Goal: Information Seeking & Learning: Learn about a topic

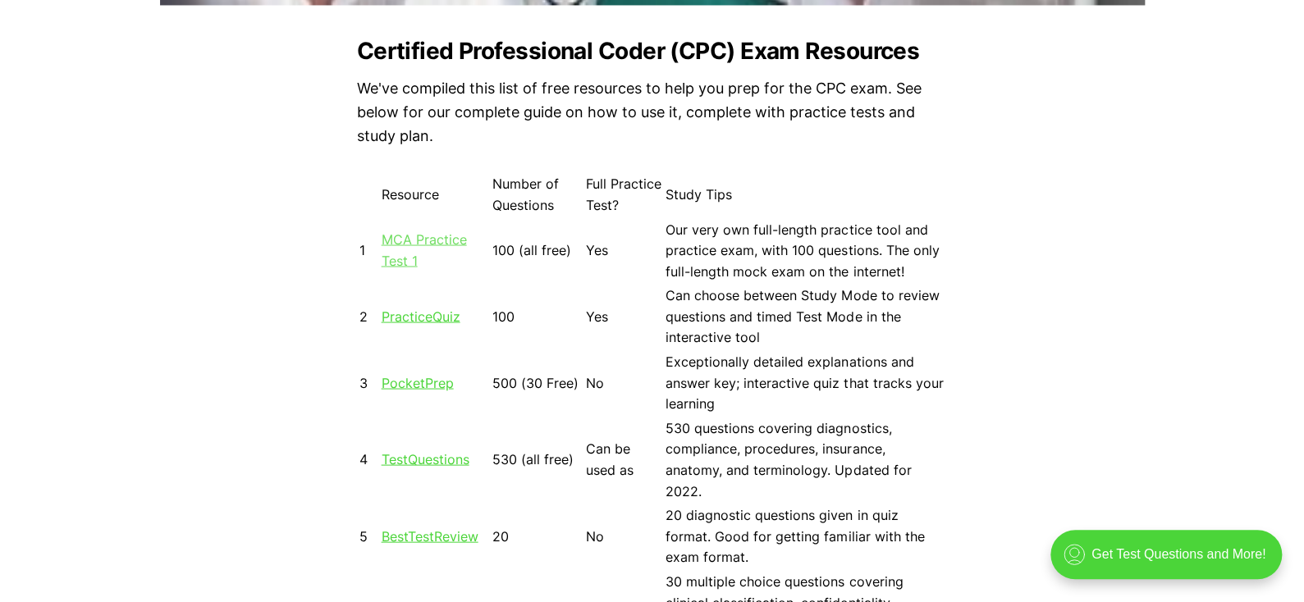
click at [414, 240] on link "MCA Practice Test 1" at bounding box center [424, 250] width 85 height 38
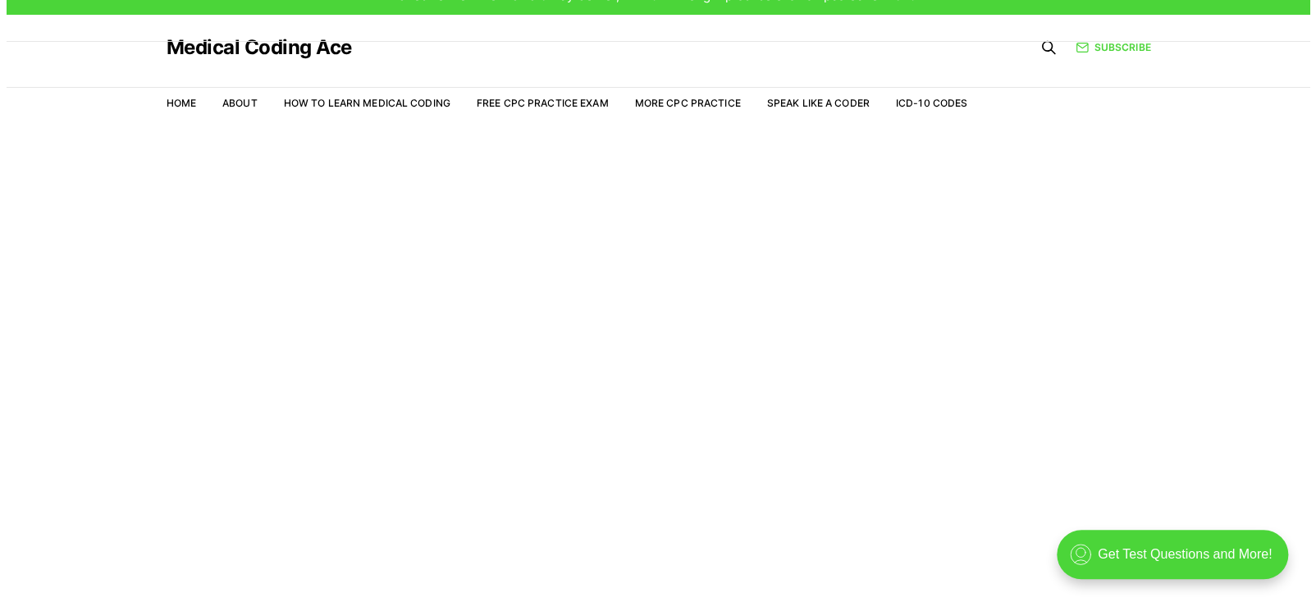
scroll to position [39, 0]
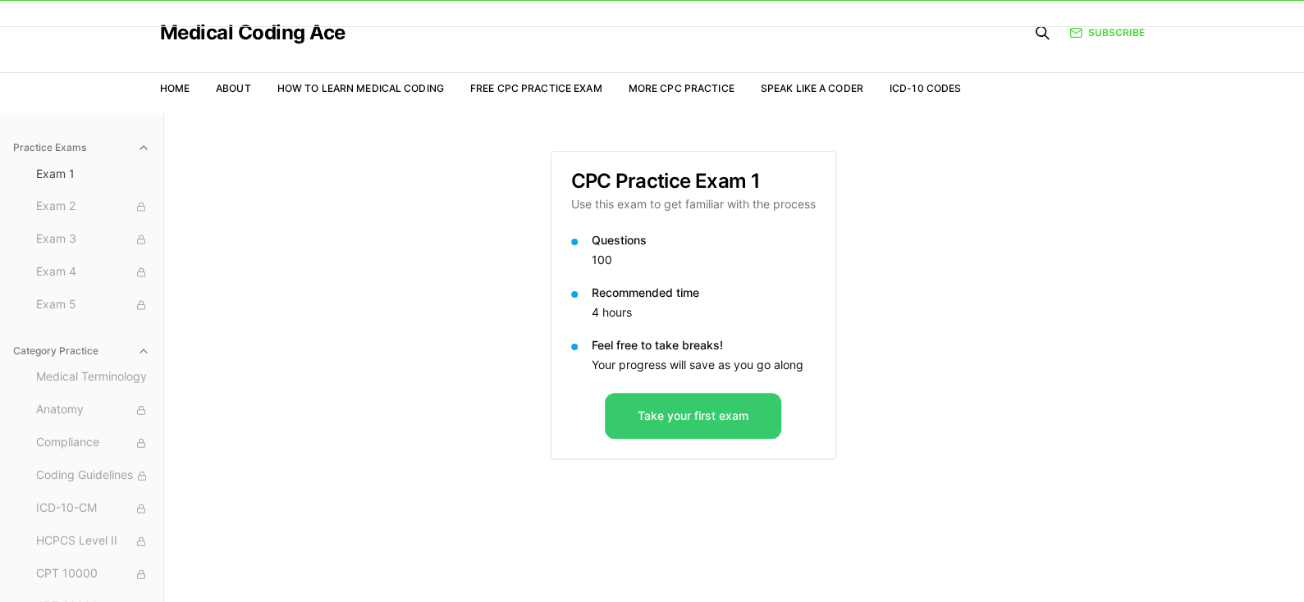
click at [724, 418] on button "Take your first exam" at bounding box center [693, 416] width 176 height 46
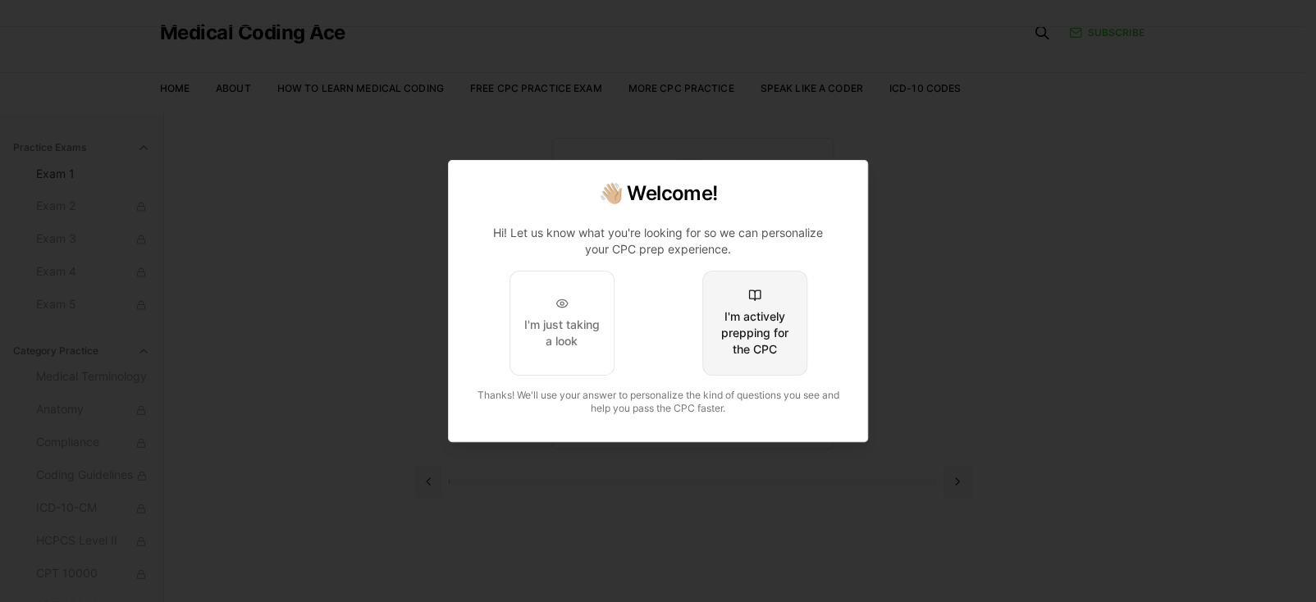
click at [764, 340] on div "I'm actively prepping for the CPC" at bounding box center [754, 333] width 77 height 49
